Goal: Transaction & Acquisition: Purchase product/service

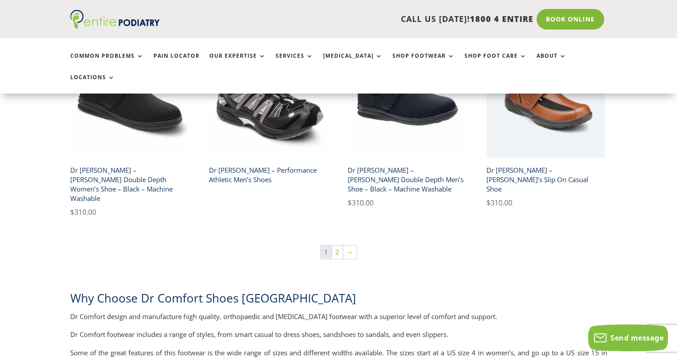
scroll to position [1579, 0]
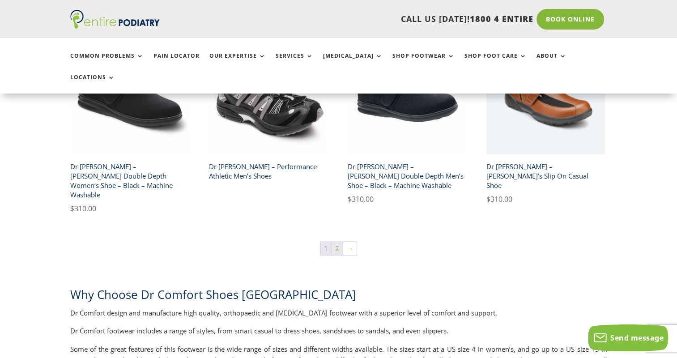
click at [335, 242] on link "2" at bounding box center [337, 248] width 11 height 13
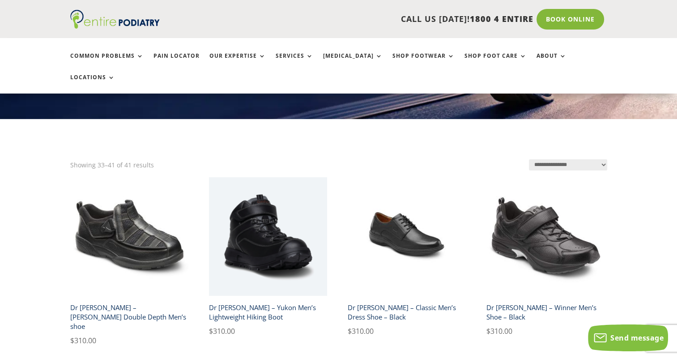
scroll to position [188, 0]
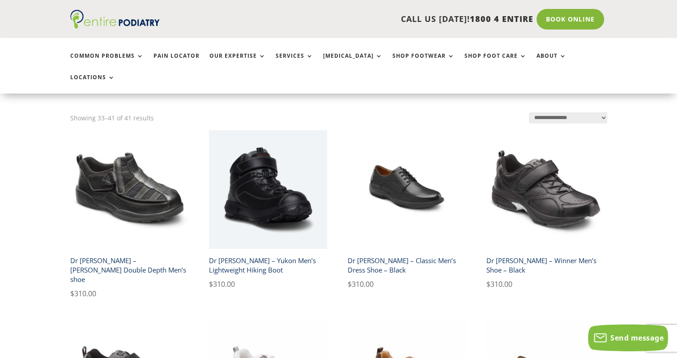
click at [252, 253] on h2 "Dr Comfort – Yukon Men’s Lightweight Hiking Boot" at bounding box center [268, 266] width 119 height 26
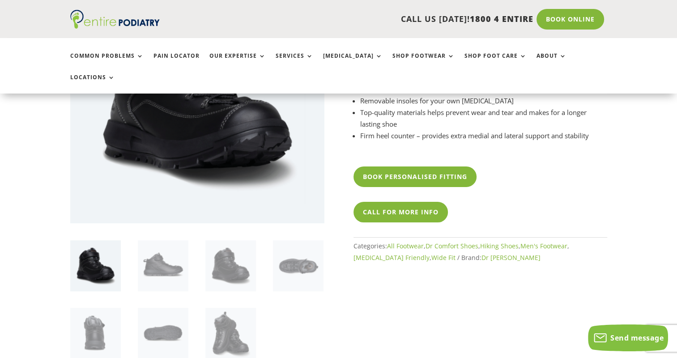
scroll to position [179, 0]
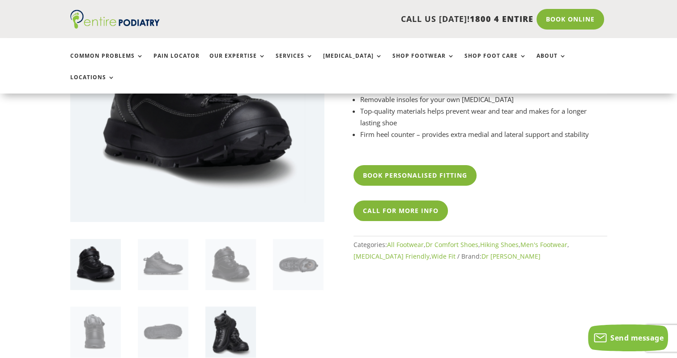
drag, startPoint x: 174, startPoint y: 248, endPoint x: 242, endPoint y: 288, distance: 78.6
click at [174, 248] on img at bounding box center [163, 264] width 51 height 51
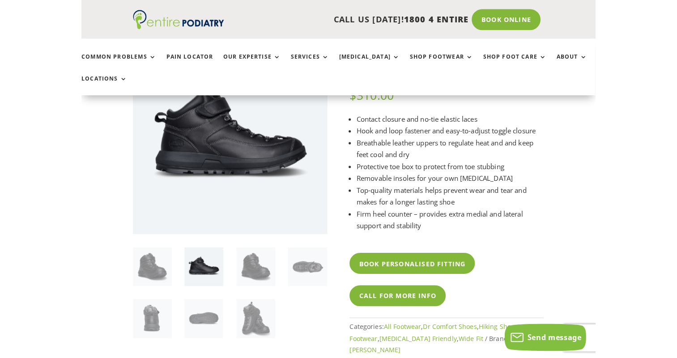
scroll to position [86, 0]
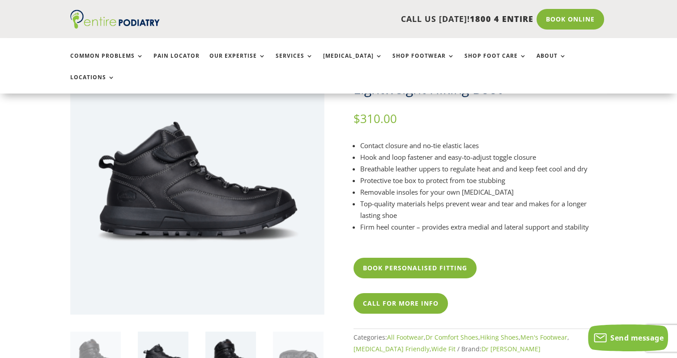
click at [229, 336] on img at bounding box center [231, 357] width 51 height 51
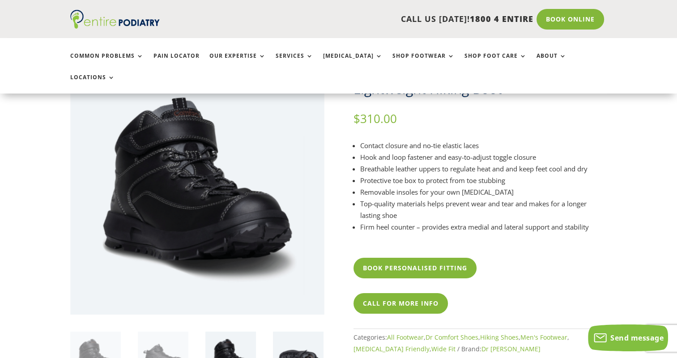
click at [295, 335] on img at bounding box center [298, 357] width 51 height 51
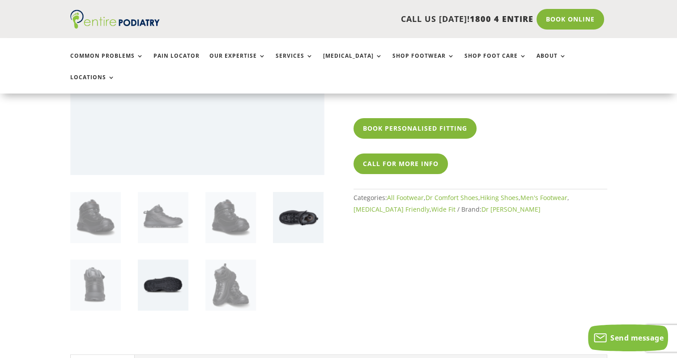
scroll to position [231, 0]
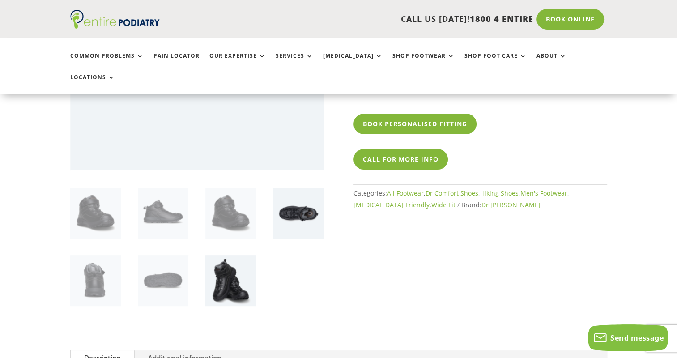
click at [231, 261] on img at bounding box center [231, 280] width 51 height 51
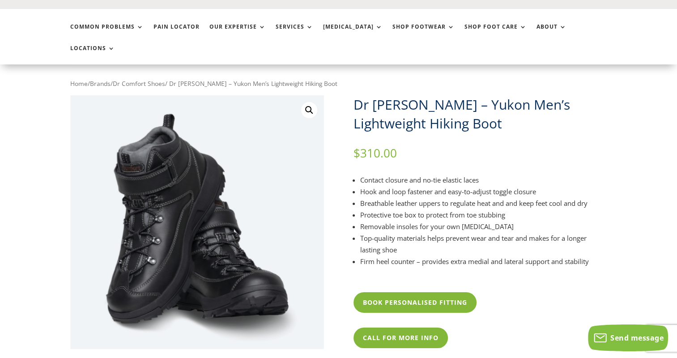
scroll to position [0, 0]
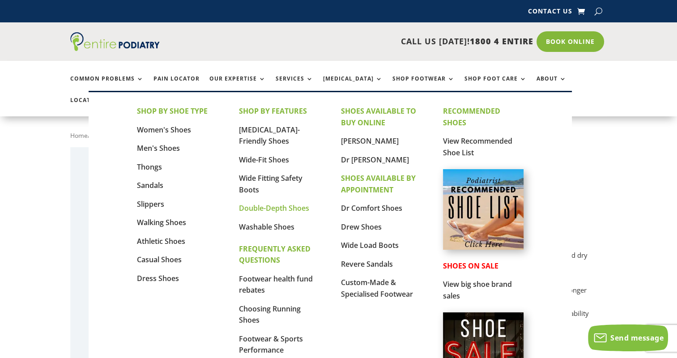
click at [270, 206] on link "Double-Depth Shoes" at bounding box center [274, 208] width 70 height 10
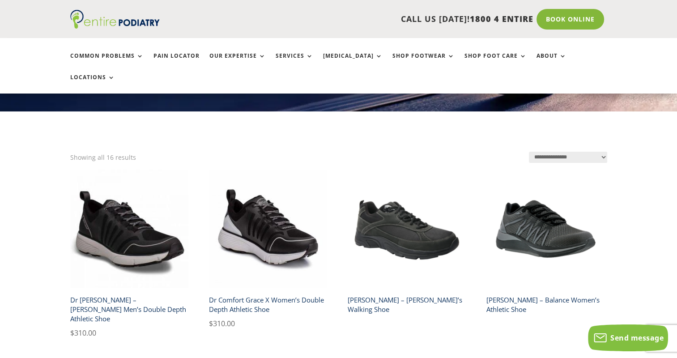
scroll to position [146, 0]
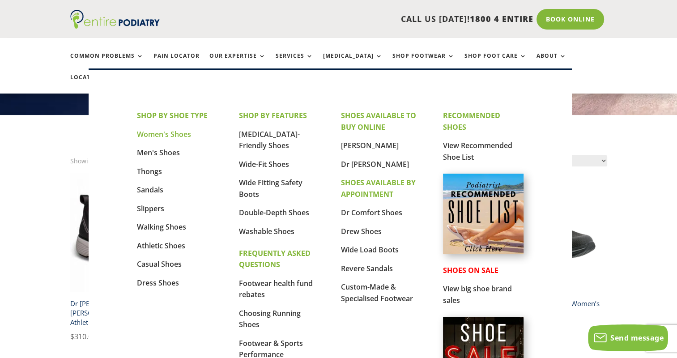
click at [161, 134] on link "Women's Shoes" at bounding box center [164, 134] width 54 height 10
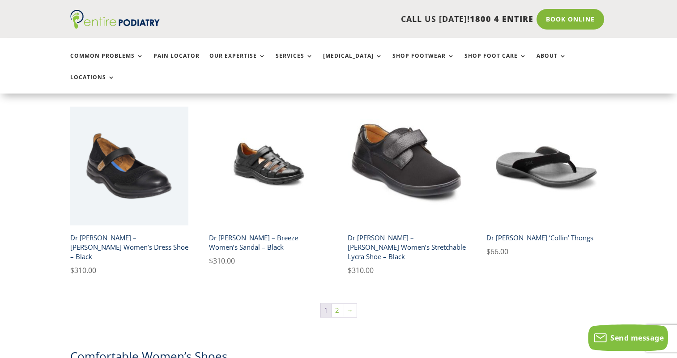
scroll to position [1498, 0]
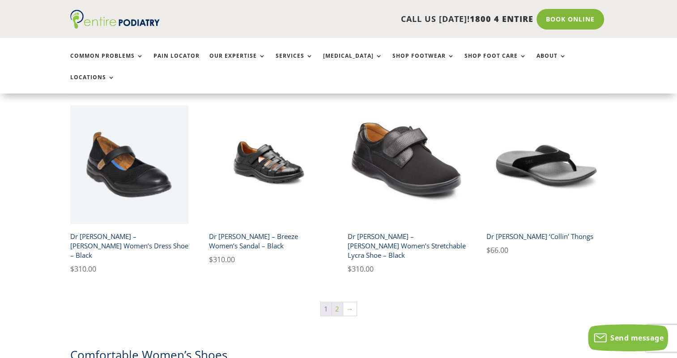
click at [337, 302] on link "2" at bounding box center [337, 308] width 11 height 13
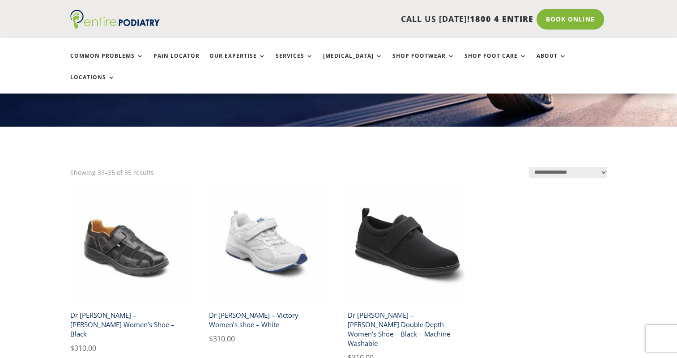
scroll to position [143, 0]
